Goal: Find specific page/section: Find specific page/section

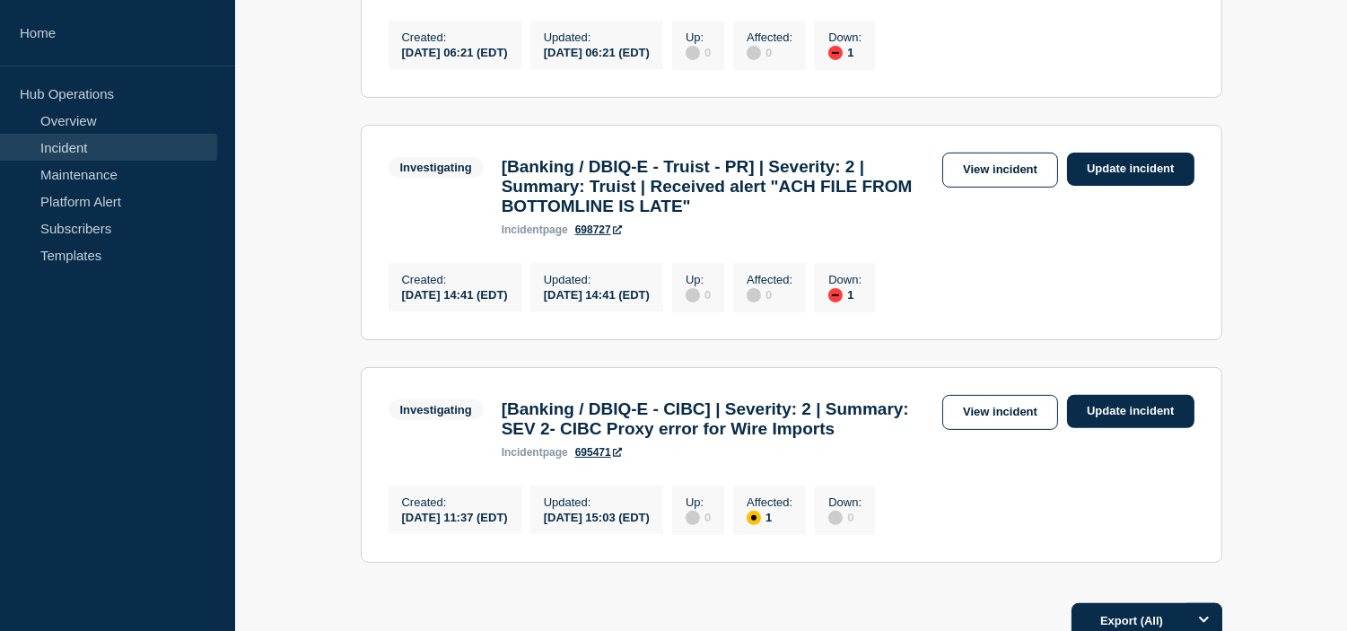
scroll to position [1296, 0]
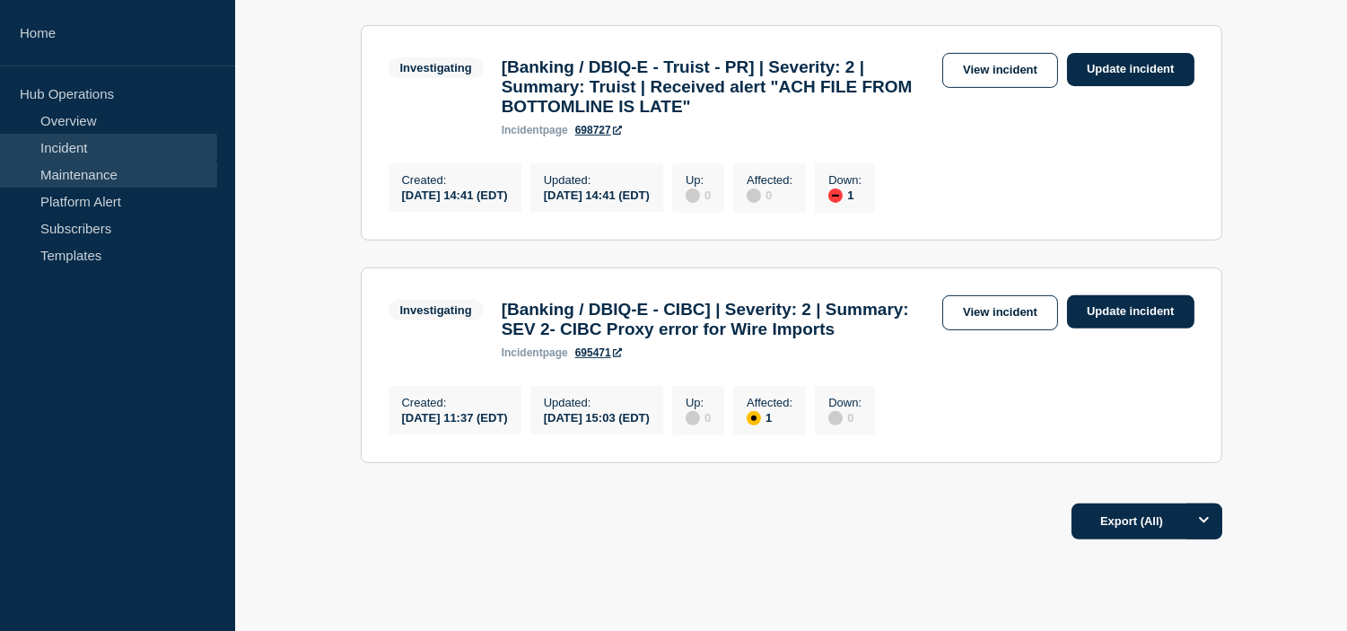
drag, startPoint x: 39, startPoint y: 176, endPoint x: 63, endPoint y: 177, distance: 24.2
click at [39, 176] on link "Maintenance" at bounding box center [108, 174] width 217 height 27
